Goal: Book appointment/travel/reservation

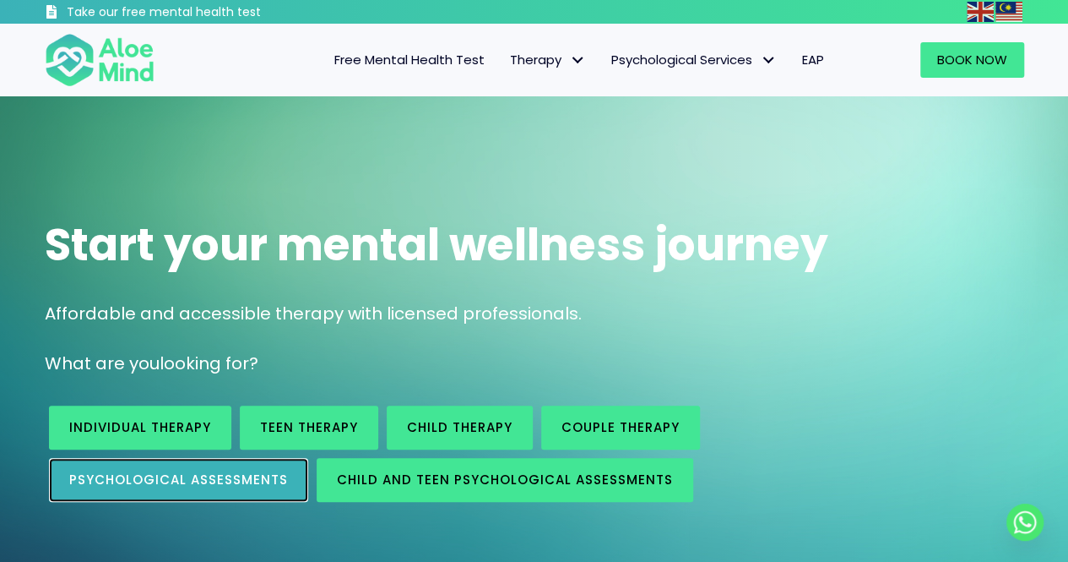
click at [168, 478] on span "Psychological assessments" at bounding box center [178, 479] width 219 height 18
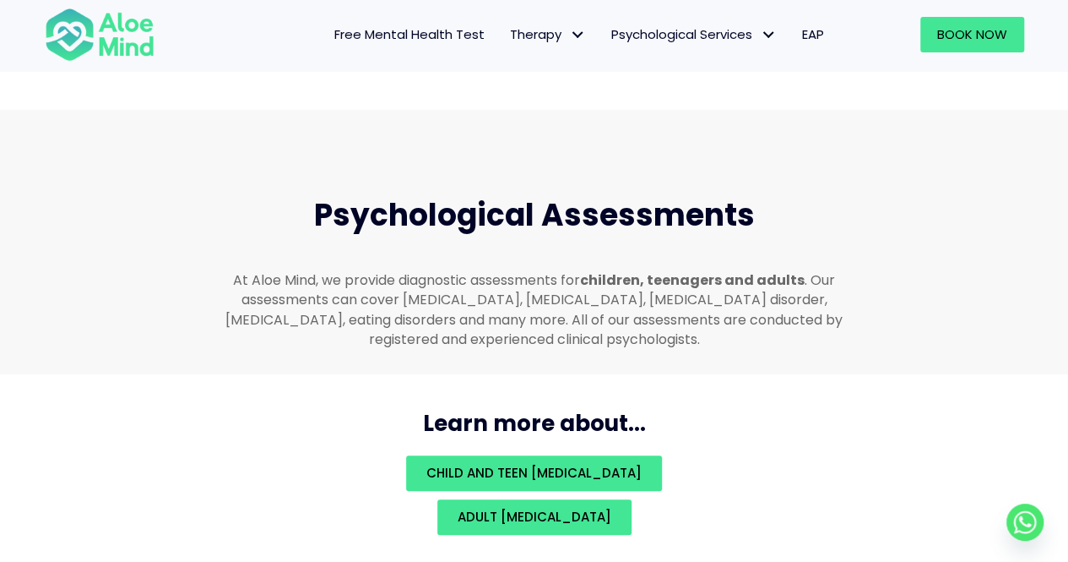
scroll to position [3585, 0]
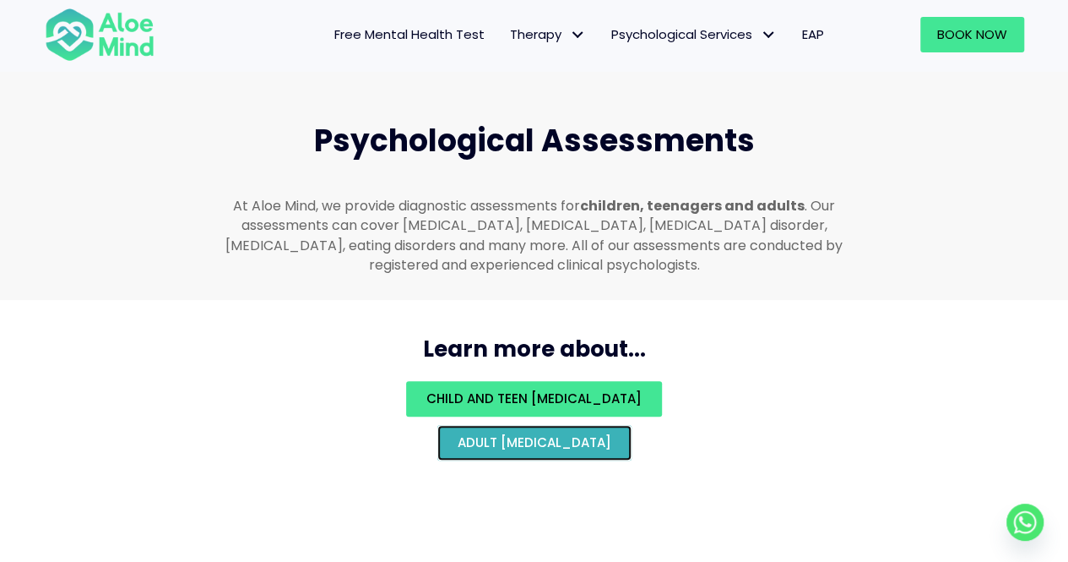
click at [611, 433] on span "Adult psychological assessment" at bounding box center [535, 442] width 154 height 18
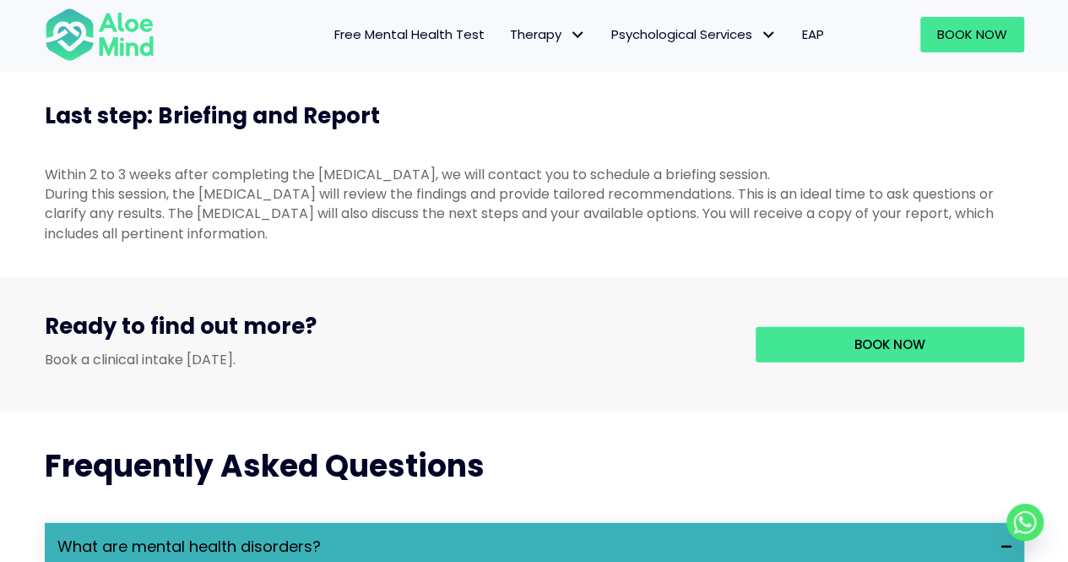
scroll to position [1821, 0]
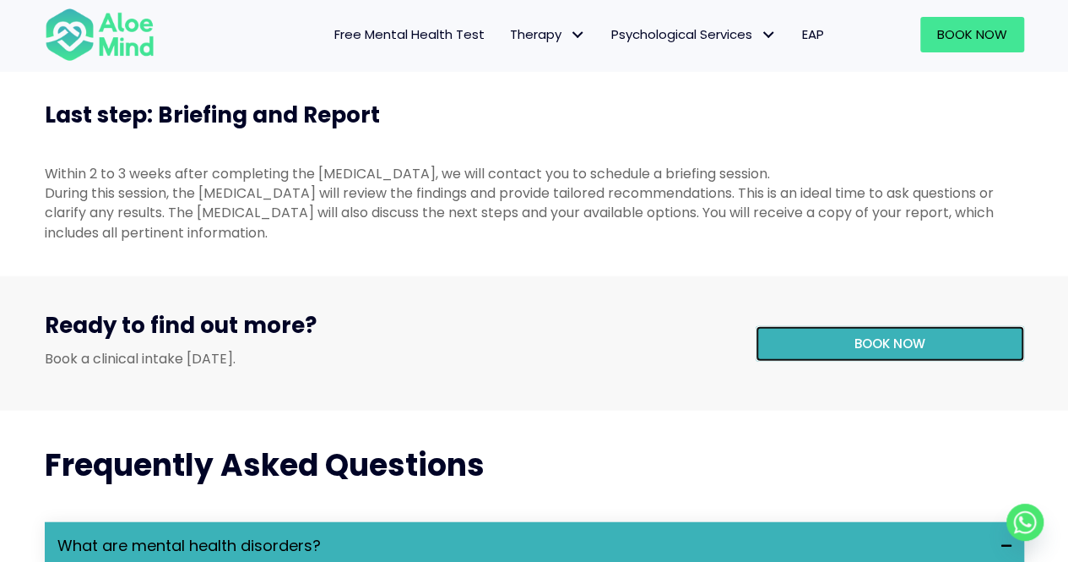
click at [822, 361] on link "Book now" at bounding box center [890, 343] width 269 height 35
